Goal: Information Seeking & Learning: Learn about a topic

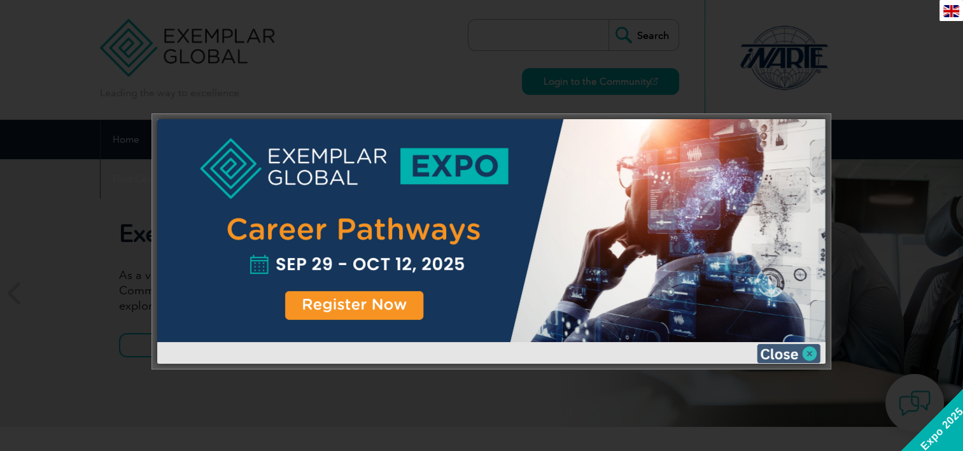
click at [791, 348] on img at bounding box center [789, 353] width 64 height 19
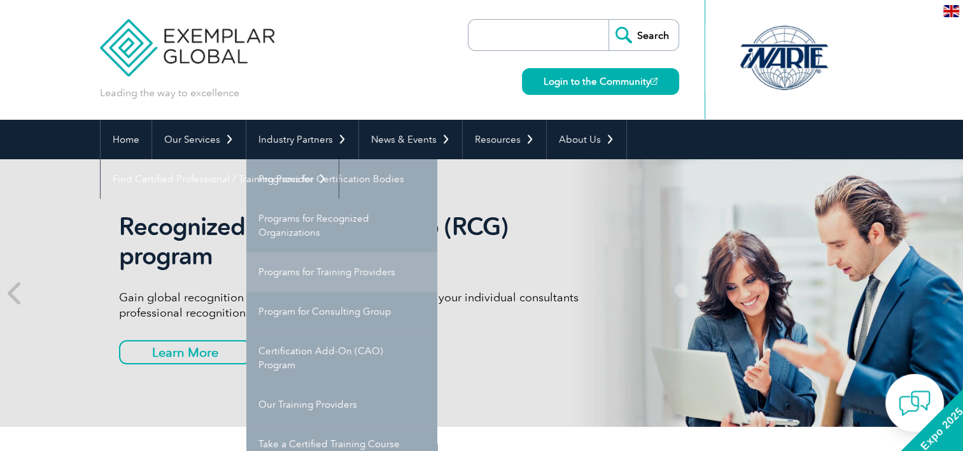
click at [303, 276] on link "Programs for Training Providers" at bounding box center [341, 271] width 191 height 39
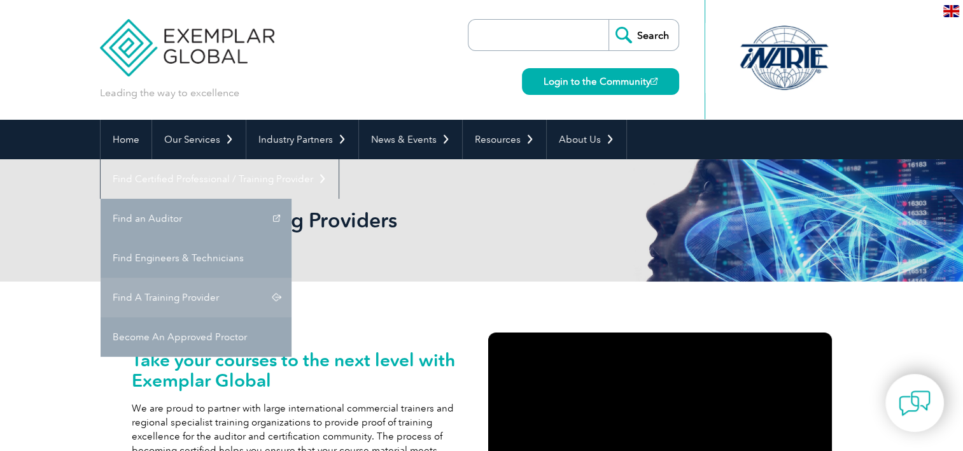
click at [292, 278] on link "Find A Training Provider" at bounding box center [196, 297] width 191 height 39
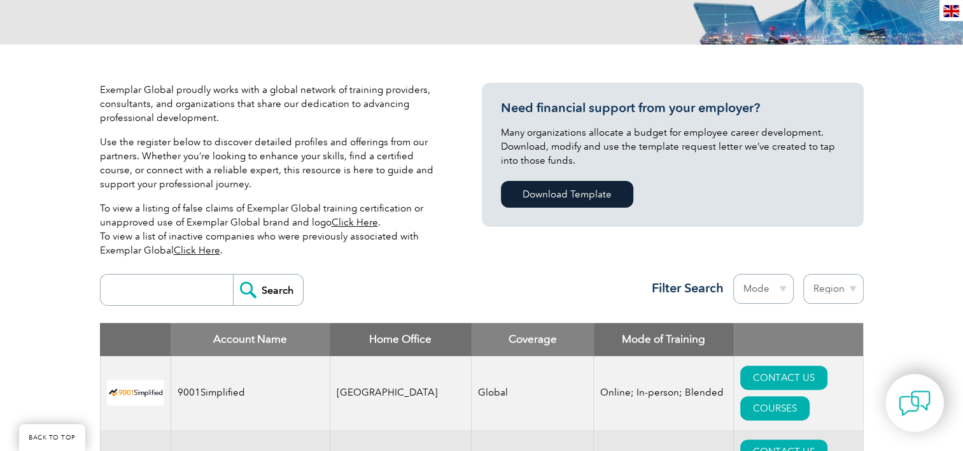
scroll to position [246, 0]
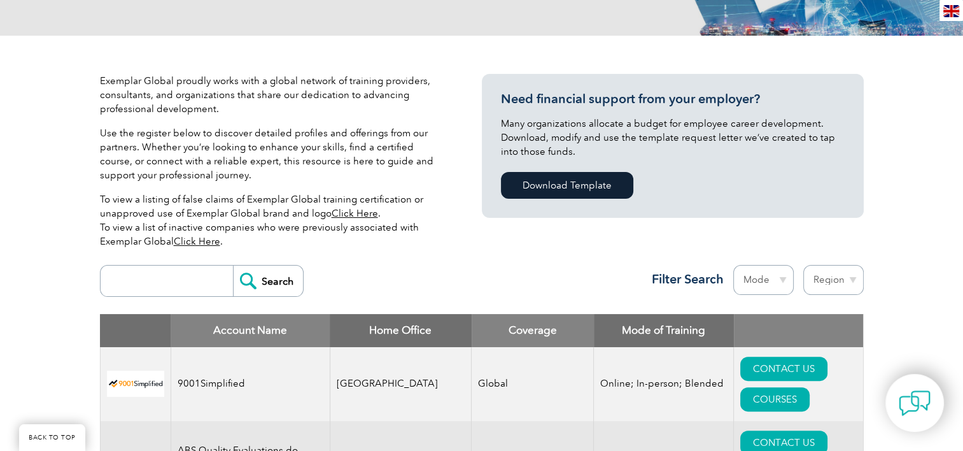
click at [186, 283] on input "search" at bounding box center [170, 280] width 126 height 31
type input "dekra"
click at [233, 265] on input "Search" at bounding box center [268, 280] width 70 height 31
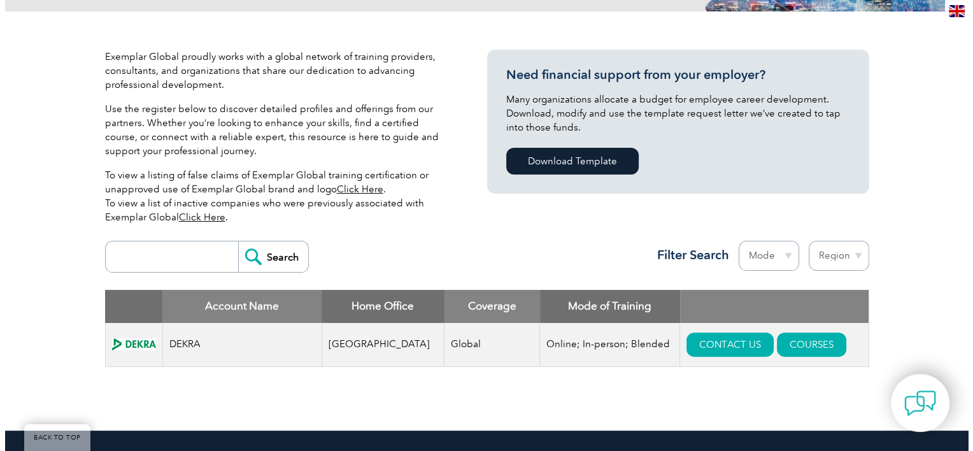
scroll to position [285, 0]
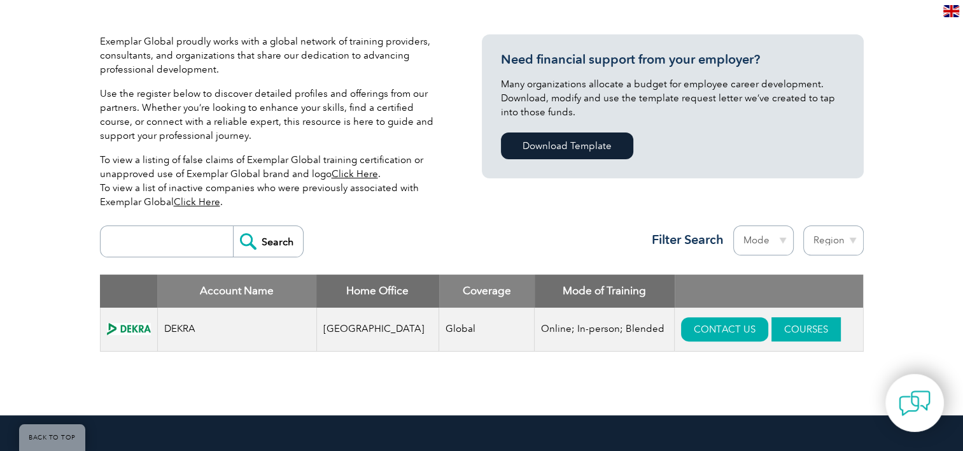
click at [781, 334] on link "COURSES" at bounding box center [806, 329] width 69 height 24
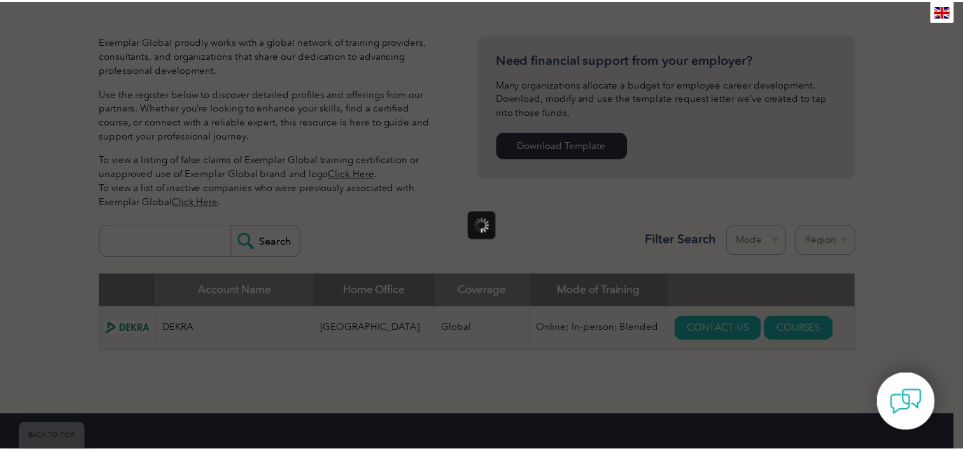
scroll to position [0, 0]
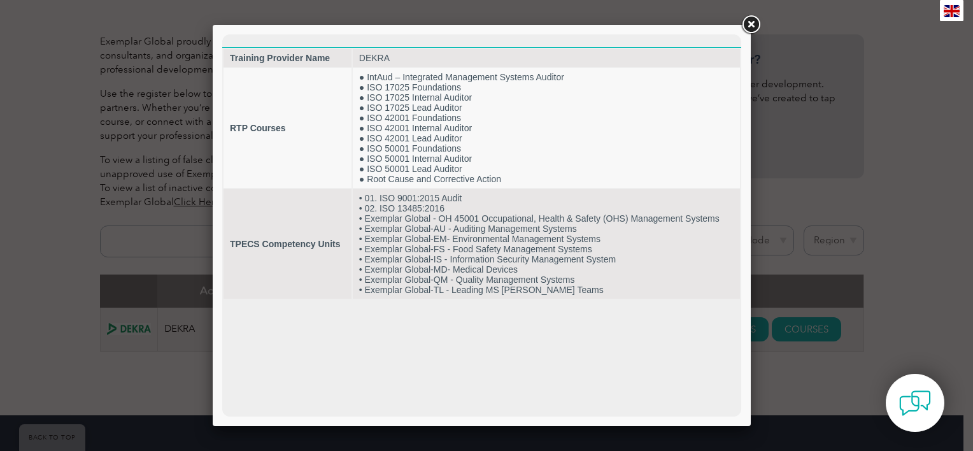
click at [754, 30] on link at bounding box center [750, 24] width 23 height 23
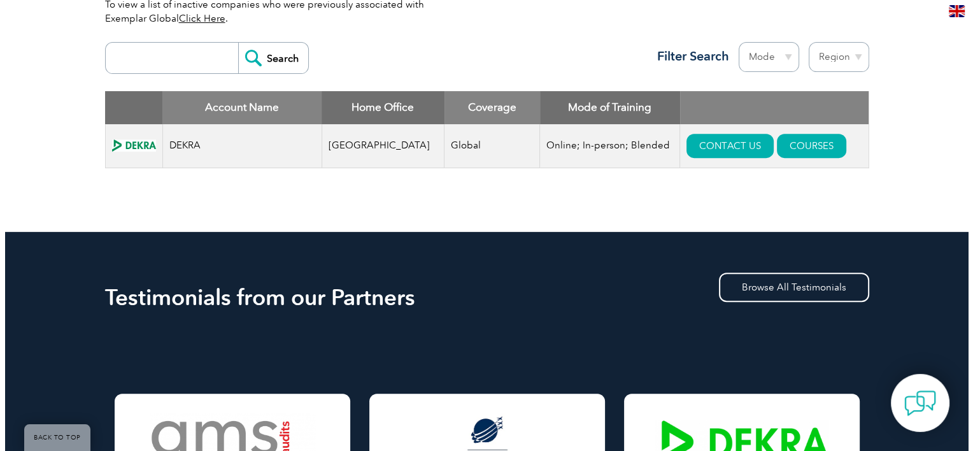
scroll to position [471, 0]
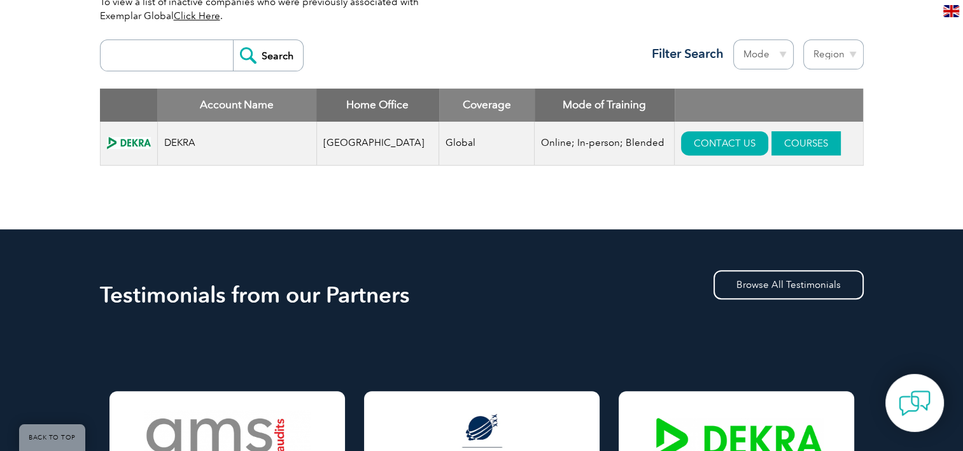
click at [775, 143] on link "COURSES" at bounding box center [806, 143] width 69 height 24
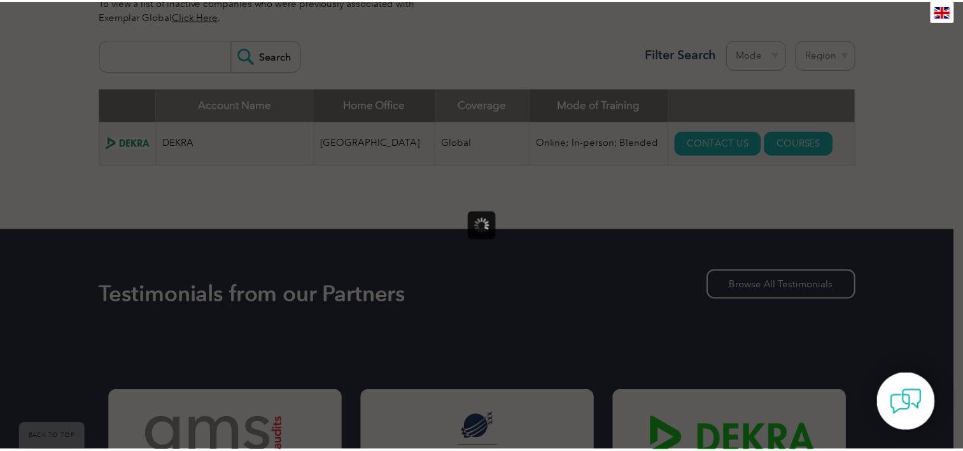
scroll to position [0, 0]
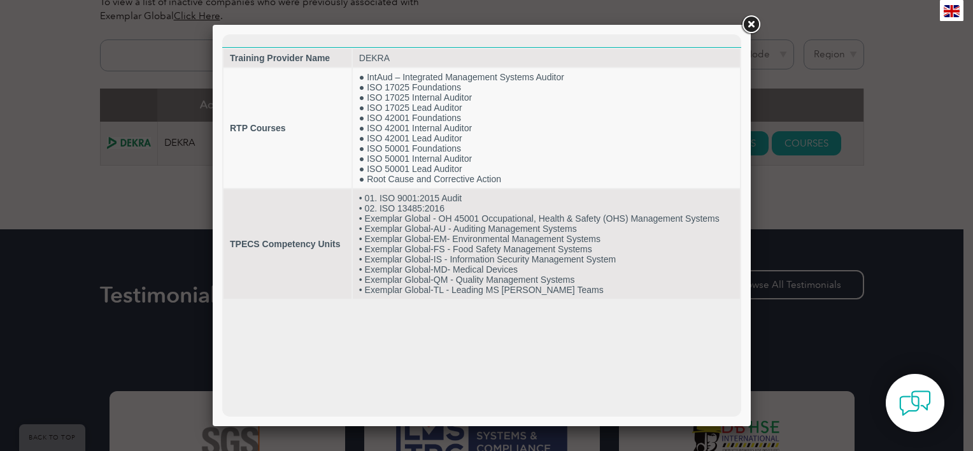
click at [752, 25] on link at bounding box center [750, 24] width 23 height 23
